Goal: Information Seeking & Learning: Learn about a topic

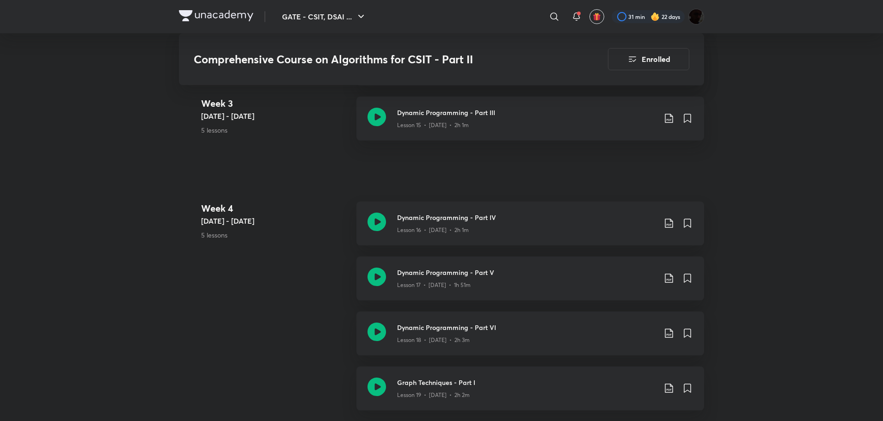
scroll to position [1202, 0]
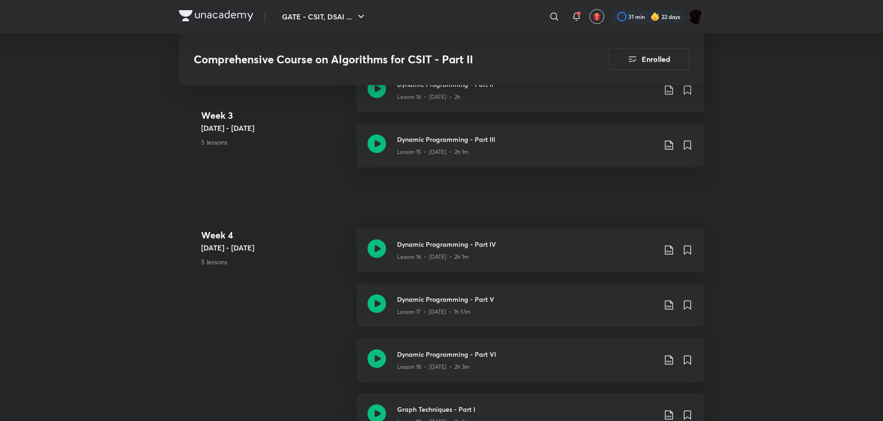
click at [669, 307] on icon at bounding box center [669, 305] width 11 height 11
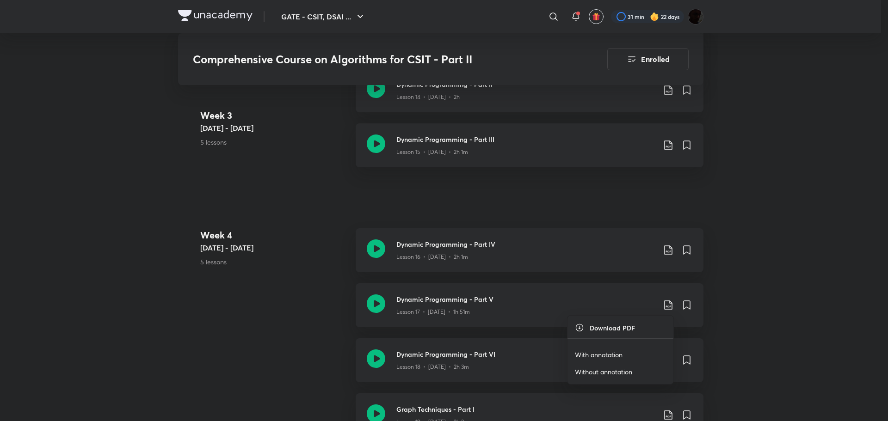
click at [609, 353] on p "With annotation" at bounding box center [599, 355] width 48 height 10
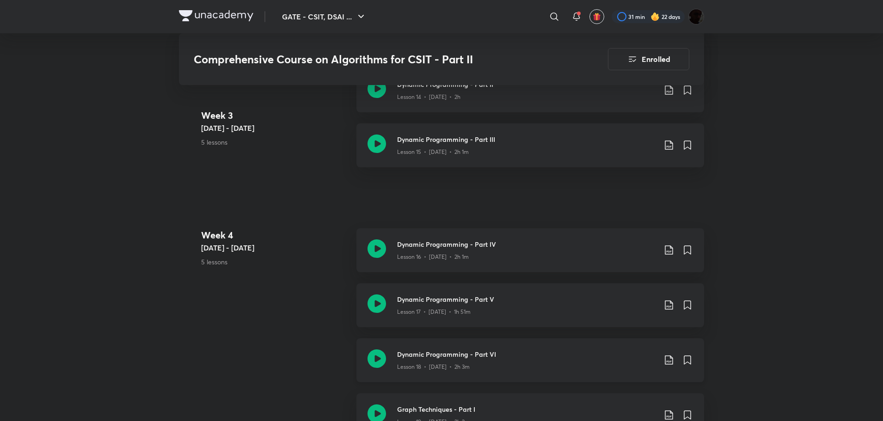
click at [670, 357] on icon at bounding box center [669, 360] width 8 height 9
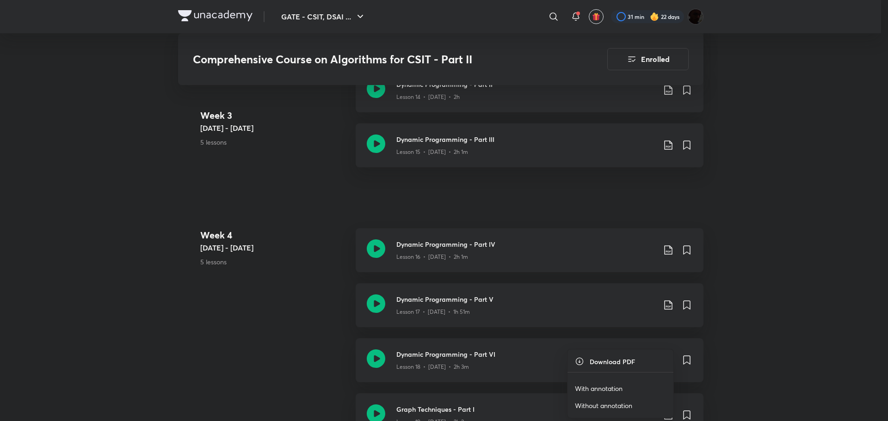
click at [621, 386] on p "With annotation" at bounding box center [599, 389] width 48 height 10
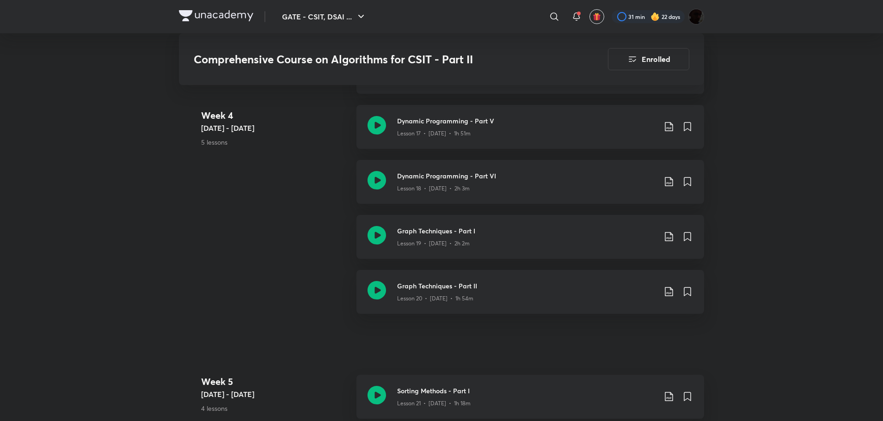
scroll to position [1402, 0]
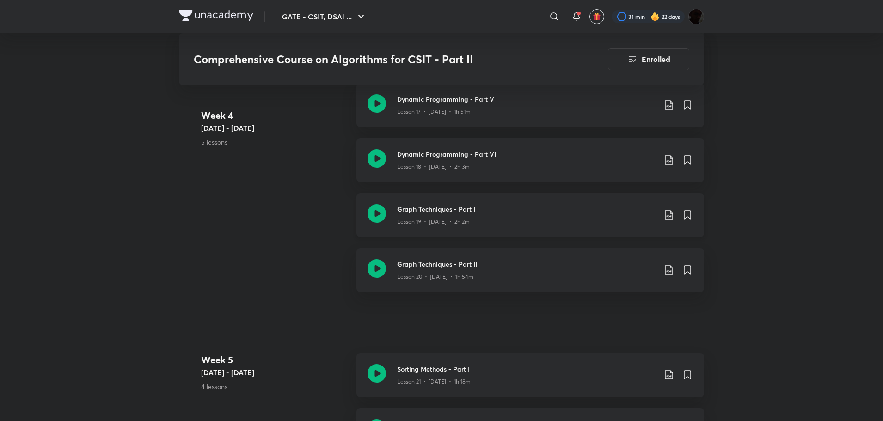
click at [668, 207] on div "Graph Techniques - Part I Lesson 19 • Sep 26 • 2h 2m" at bounding box center [545, 215] width 296 height 22
click at [667, 217] on icon at bounding box center [669, 214] width 8 height 9
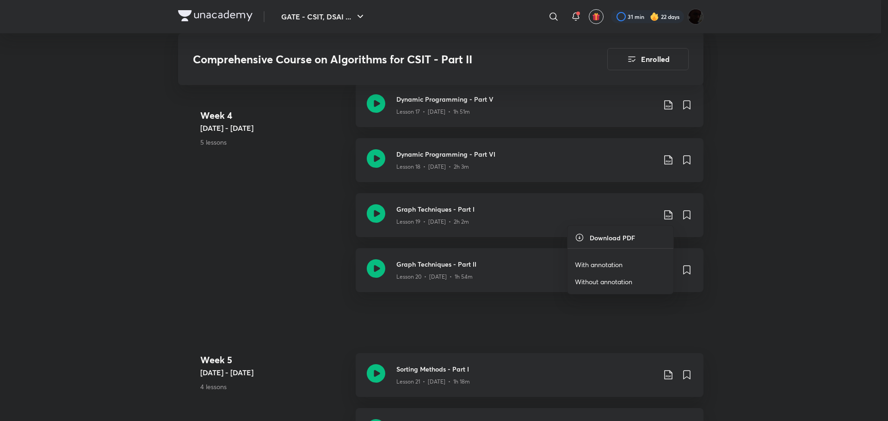
click at [612, 265] on p "With annotation" at bounding box center [599, 265] width 48 height 10
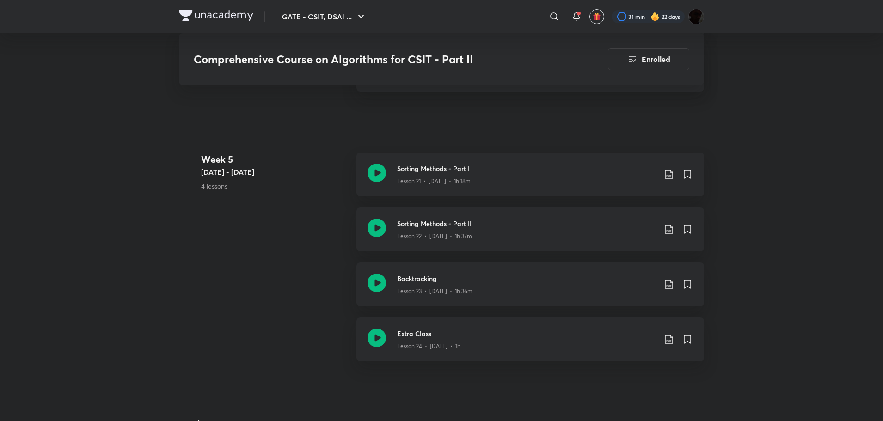
scroll to position [1402, 0]
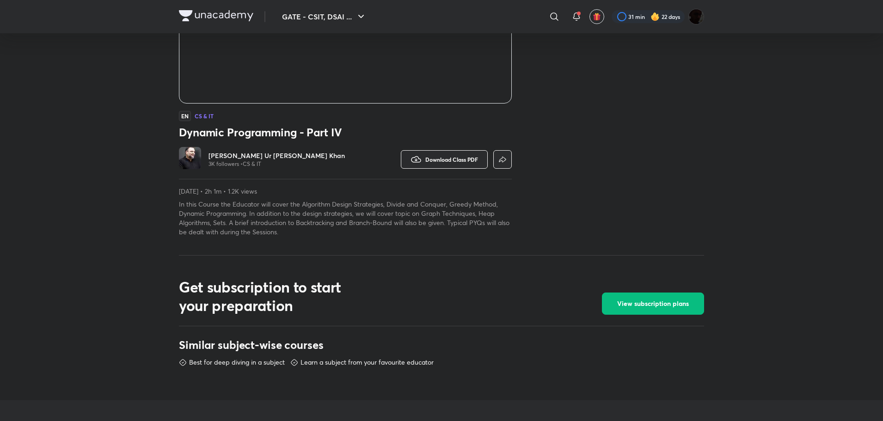
scroll to position [200, 0]
